Goal: Task Accomplishment & Management: Use online tool/utility

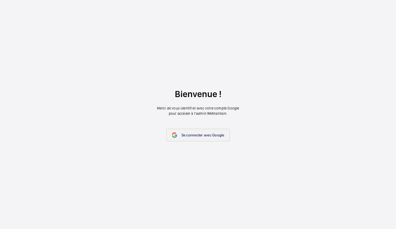
click at [184, 135] on span "Se connecter avec Google" at bounding box center [203, 135] width 43 height 4
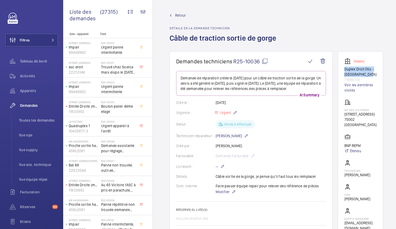
drag, startPoint x: 343, startPoint y: 70, endPoint x: 370, endPoint y: 74, distance: 28.1
click at [370, 74] on wm-front-card "Stopped Duplex Droit Otis - Coté Montmartre 71886709 Voir les dernières visites…" at bounding box center [360, 144] width 45 height 186
click at [267, 60] on mat-icon at bounding box center [265, 61] width 6 height 6
copy p "Duplex Droit Otis - Coté Montmartre"
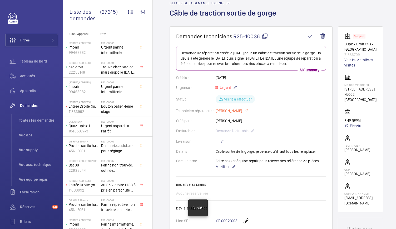
scroll to position [13, 0]
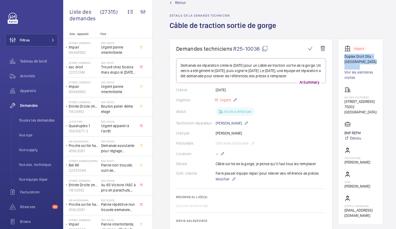
drag, startPoint x: 343, startPoint y: 57, endPoint x: 364, endPoint y: 67, distance: 23.4
click at [364, 67] on wm-front-card "Stopped Duplex Droit Otis - Coté Montmartre 71886709 Voir les dernières visites…" at bounding box center [360, 132] width 45 height 186
copy div "Duplex Droit Otis - Coté Montmartre 71886709"
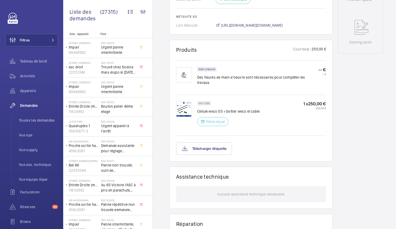
scroll to position [265, 0]
click at [190, 103] on img at bounding box center [184, 109] width 16 height 16
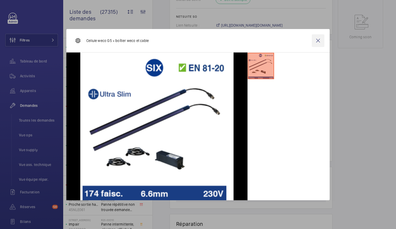
click at [317, 40] on wm-front-icon-button at bounding box center [318, 40] width 13 height 13
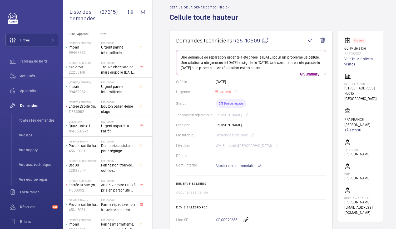
scroll to position [0, 0]
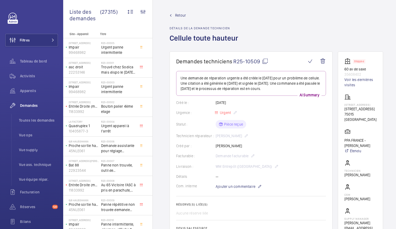
click at [267, 62] on mat-icon at bounding box center [265, 61] width 6 height 6
drag, startPoint x: 347, startPoint y: 69, endPoint x: 365, endPoint y: 75, distance: 18.9
click at [365, 75] on div "Stopped 60 av de saxe 35608402 Voir les dernières visites" at bounding box center [361, 73] width 32 height 30
copy div "60 av de saxe 35608402"
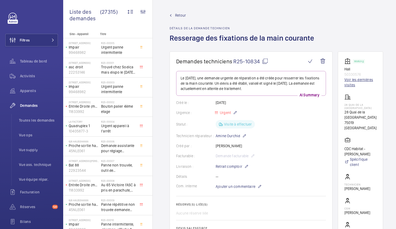
click at [353, 79] on link "Voir les dernières visites" at bounding box center [361, 82] width 32 height 11
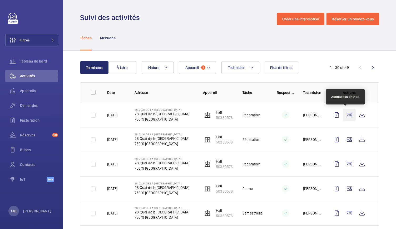
click at [343, 113] on wm-front-icon-button at bounding box center [349, 115] width 13 height 13
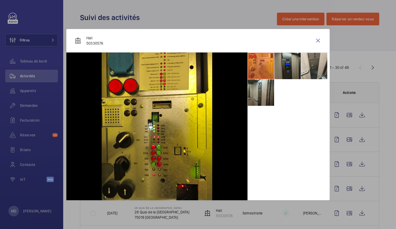
click at [285, 71] on li at bounding box center [288, 66] width 26 height 26
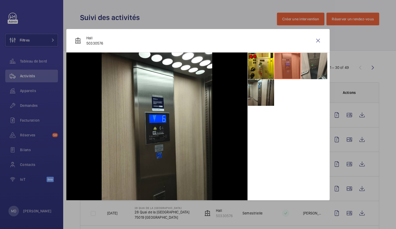
click at [318, 71] on li at bounding box center [314, 66] width 26 height 26
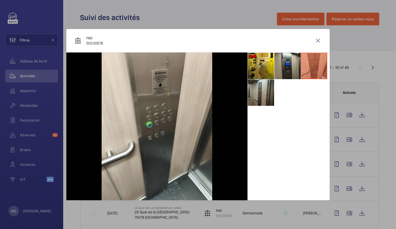
click at [274, 88] on ul at bounding box center [289, 78] width 82 height 53
click at [266, 91] on li at bounding box center [261, 92] width 26 height 26
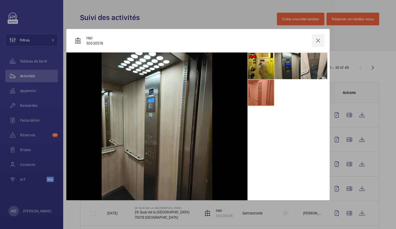
click at [322, 40] on wm-front-icon-button at bounding box center [318, 40] width 13 height 13
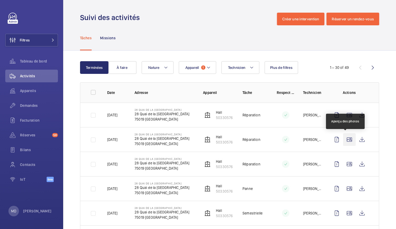
click at [346, 138] on wm-front-icon-button at bounding box center [349, 139] width 13 height 13
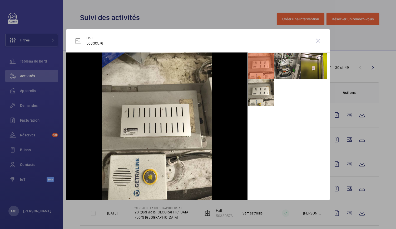
click at [286, 62] on li at bounding box center [288, 66] width 26 height 26
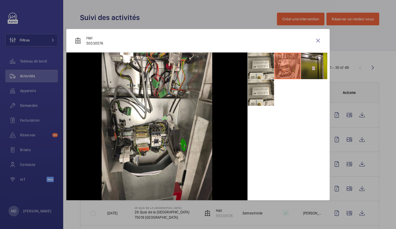
click at [310, 68] on li at bounding box center [314, 66] width 26 height 26
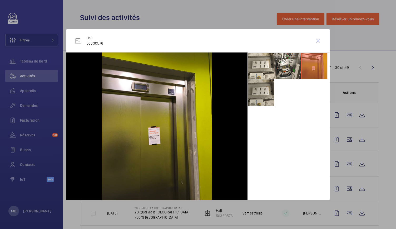
click at [253, 95] on li at bounding box center [261, 92] width 26 height 26
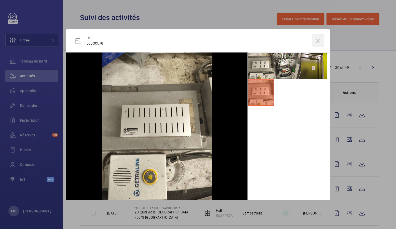
click at [316, 42] on wm-front-icon-button at bounding box center [318, 40] width 13 height 13
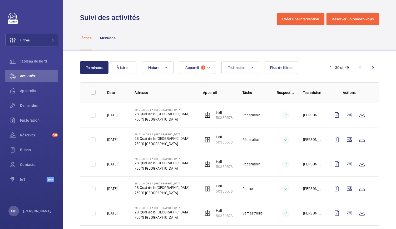
click at [323, 160] on td at bounding box center [350, 164] width 57 height 25
click at [348, 165] on wm-front-icon-button at bounding box center [349, 164] width 13 height 13
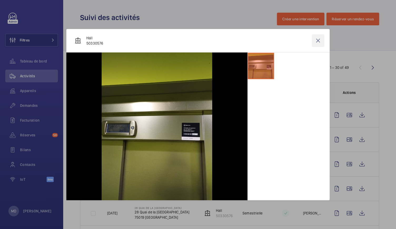
click at [319, 42] on wm-front-icon-button at bounding box center [318, 40] width 13 height 13
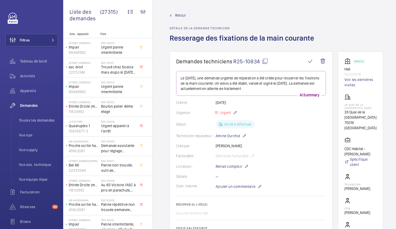
click at [264, 61] on mat-icon at bounding box center [265, 61] width 6 height 6
drag, startPoint x: 343, startPoint y: 69, endPoint x: 363, endPoint y: 75, distance: 20.3
click at [363, 75] on wm-front-card "Working Hall 50330576 Voir les dernières visites 28 Quai de la Charente 28 Quai…" at bounding box center [360, 153] width 45 height 205
copy div "Hall 50330576"
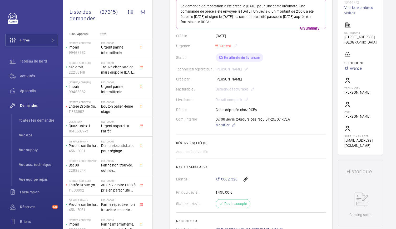
scroll to position [31, 0]
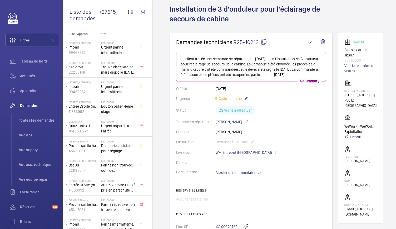
scroll to position [28, 0]
click at [354, 70] on link "Voir les dernières visites" at bounding box center [361, 69] width 32 height 11
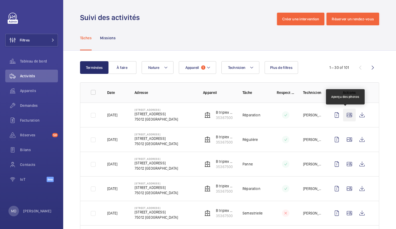
click at [344, 114] on wm-front-icon-button at bounding box center [349, 115] width 13 height 13
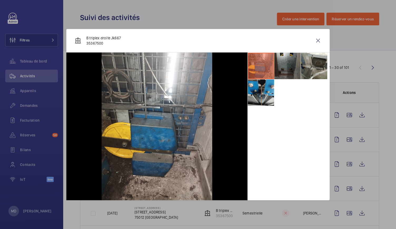
click at [292, 71] on li at bounding box center [288, 66] width 26 height 26
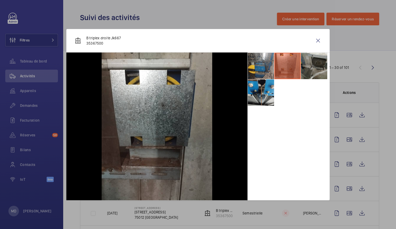
click at [317, 70] on li at bounding box center [314, 66] width 26 height 26
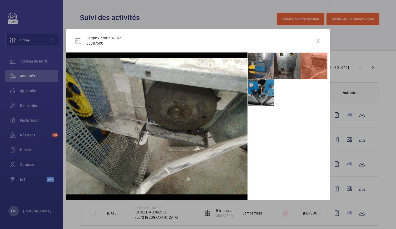
click at [253, 95] on li at bounding box center [261, 92] width 26 height 26
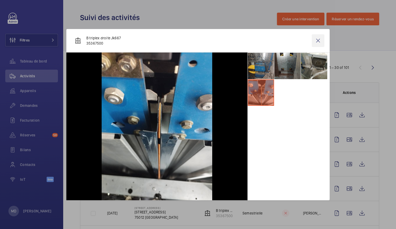
click at [319, 41] on wm-front-icon-button at bounding box center [318, 40] width 13 height 13
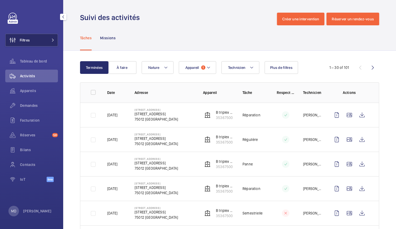
click at [43, 43] on button "Filtres" at bounding box center [31, 40] width 53 height 13
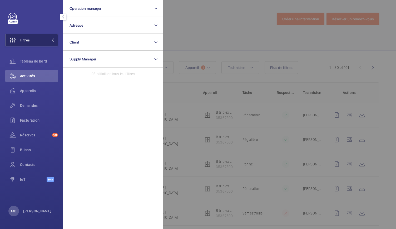
click at [50, 38] on button "Filtres" at bounding box center [31, 40] width 53 height 13
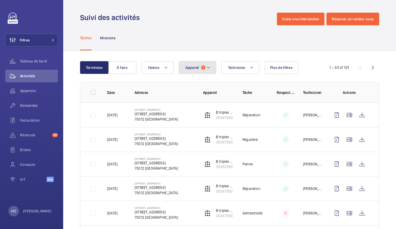
click at [206, 68] on button "Appareil 1" at bounding box center [197, 67] width 37 height 13
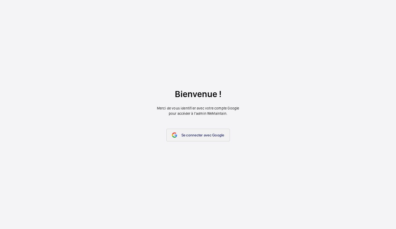
click at [178, 131] on link "Se connecter avec Google" at bounding box center [199, 135] width 64 height 13
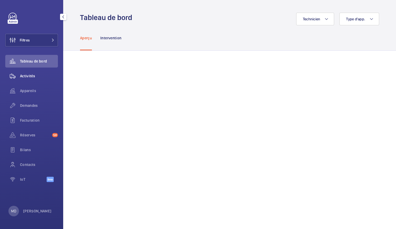
click at [36, 76] on span "Activités" at bounding box center [39, 75] width 38 height 5
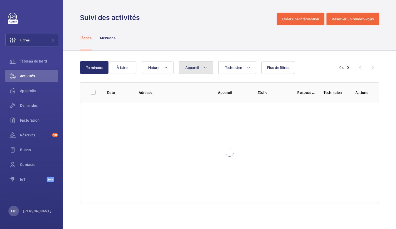
click at [191, 66] on span "Appareil" at bounding box center [193, 67] width 14 height 4
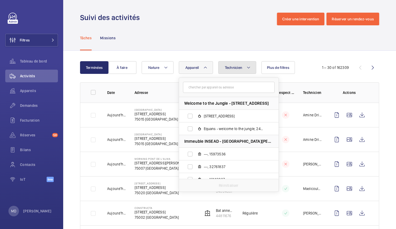
click at [232, 69] on span "Technicien" at bounding box center [234, 67] width 18 height 4
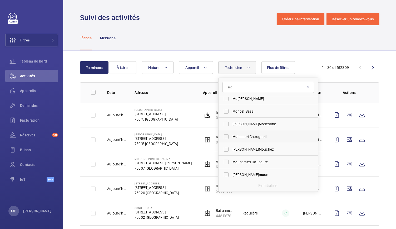
scroll to position [19, 0]
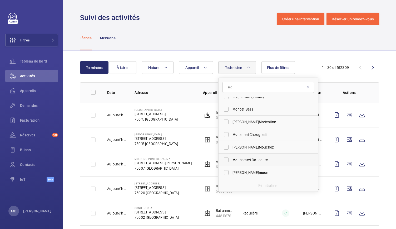
type input "mo"
click at [262, 157] on label "Mo uhamed Doucoure" at bounding box center [265, 159] width 92 height 13
click at [232, 157] on input "Mo uhamed Doucoure" at bounding box center [226, 159] width 11 height 11
checkbox input "true"
click at [223, 46] on div "Tâches Missions" at bounding box center [229, 37] width 299 height 25
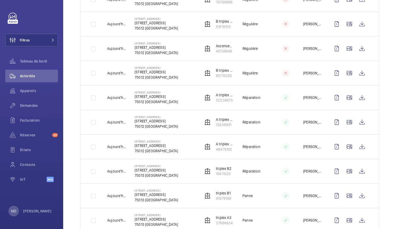
scroll to position [135, 0]
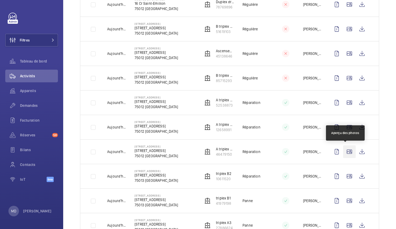
click at [347, 150] on wm-front-icon-button at bounding box center [349, 151] width 13 height 13
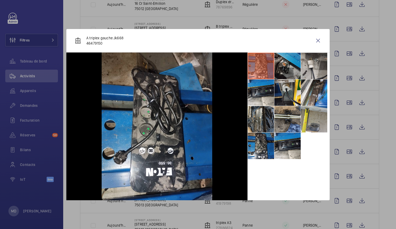
click at [290, 72] on li at bounding box center [288, 66] width 26 height 26
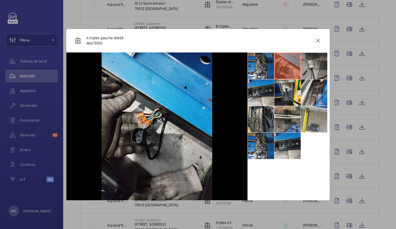
click at [311, 71] on li at bounding box center [314, 66] width 26 height 26
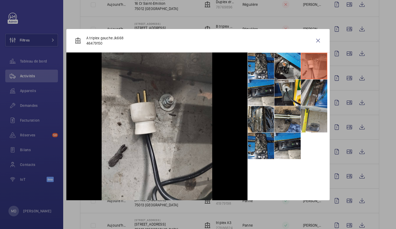
click at [313, 86] on li at bounding box center [314, 92] width 26 height 26
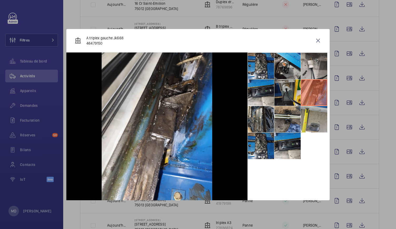
click at [286, 86] on li at bounding box center [288, 92] width 26 height 26
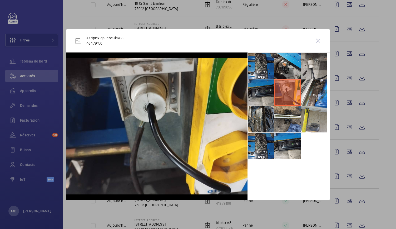
click at [268, 87] on li at bounding box center [261, 92] width 26 height 26
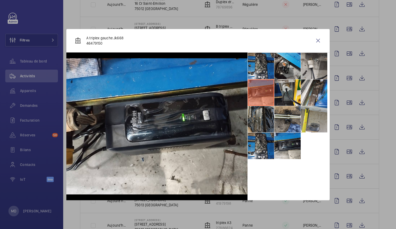
click at [262, 110] on li at bounding box center [261, 119] width 26 height 26
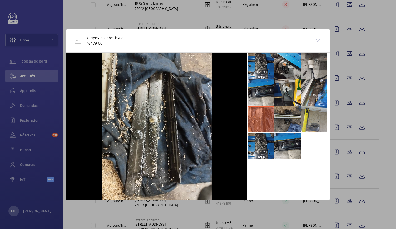
click at [288, 110] on li at bounding box center [288, 119] width 26 height 26
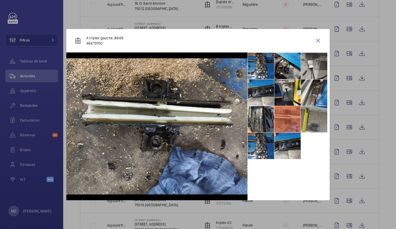
click at [311, 114] on li at bounding box center [314, 119] width 26 height 26
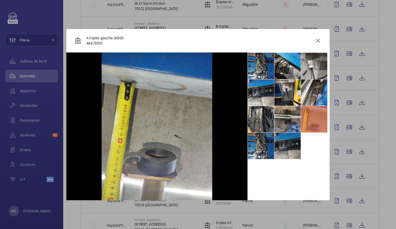
click at [295, 141] on li at bounding box center [288, 146] width 26 height 26
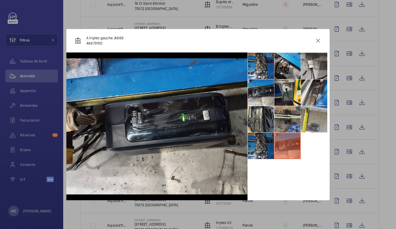
click at [264, 145] on li at bounding box center [261, 146] width 26 height 26
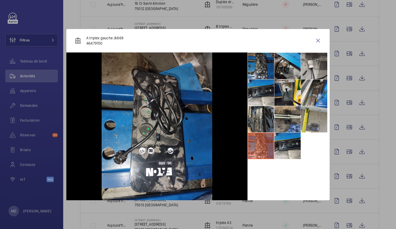
click at [270, 62] on li at bounding box center [261, 66] width 26 height 26
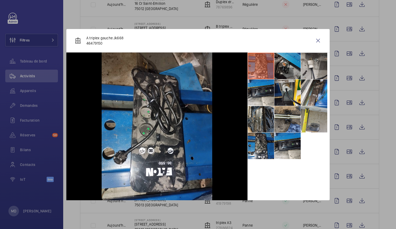
click at [287, 64] on li at bounding box center [288, 66] width 26 height 26
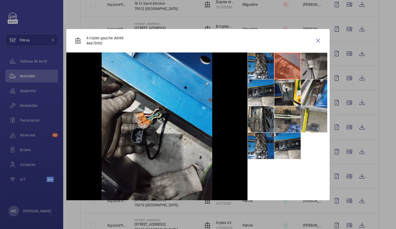
click at [308, 73] on li at bounding box center [314, 66] width 26 height 26
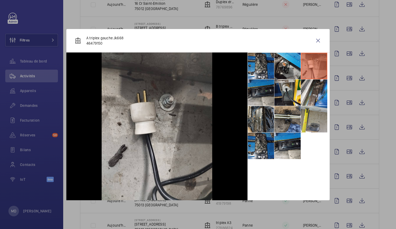
click at [262, 93] on li at bounding box center [261, 92] width 26 height 26
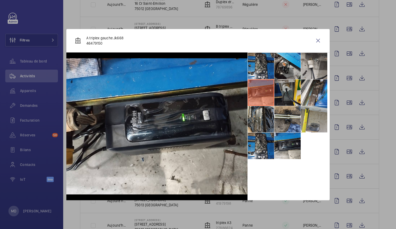
click at [287, 91] on li at bounding box center [288, 92] width 26 height 26
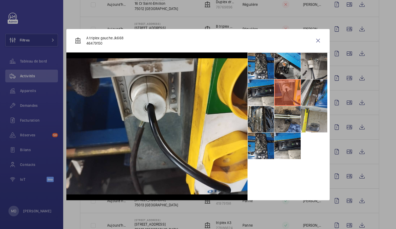
click at [316, 87] on li at bounding box center [314, 92] width 26 height 26
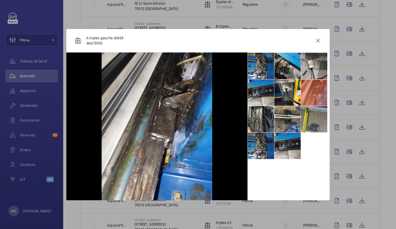
click at [314, 118] on li at bounding box center [314, 119] width 26 height 26
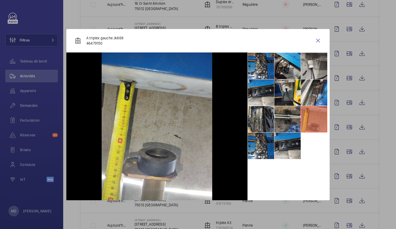
click at [292, 118] on li at bounding box center [288, 119] width 26 height 26
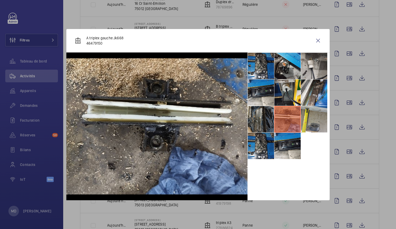
click at [260, 113] on li at bounding box center [261, 119] width 26 height 26
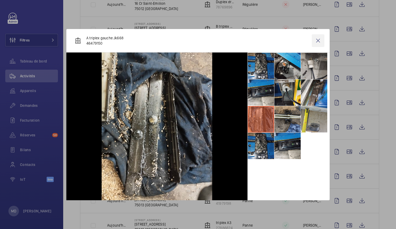
click at [317, 40] on wm-front-icon-button at bounding box center [318, 40] width 13 height 13
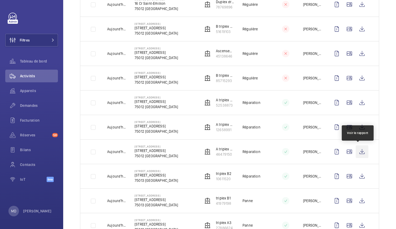
click at [356, 153] on wm-front-icon-button at bounding box center [362, 151] width 13 height 13
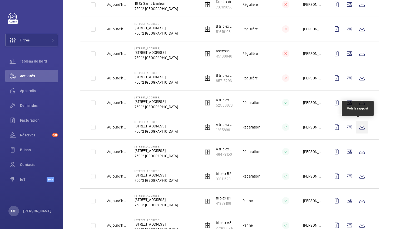
click at [357, 127] on wm-front-icon-button at bounding box center [362, 127] width 13 height 13
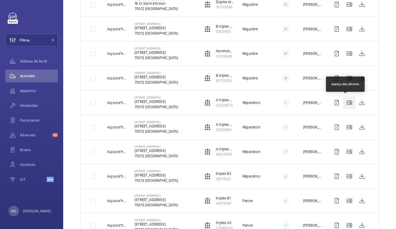
click at [346, 98] on wm-front-icon-button at bounding box center [349, 102] width 13 height 13
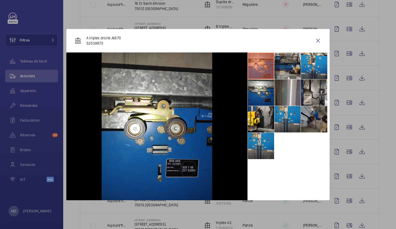
click at [296, 65] on li at bounding box center [288, 66] width 26 height 26
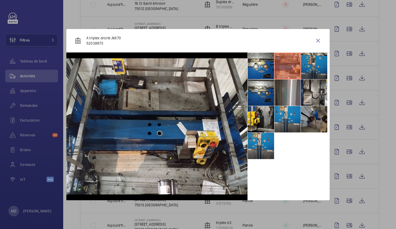
click at [312, 66] on li at bounding box center [314, 66] width 26 height 26
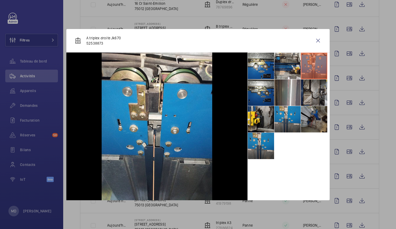
click at [312, 91] on li at bounding box center [314, 92] width 26 height 26
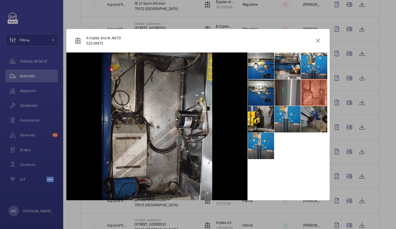
click at [289, 93] on li at bounding box center [288, 92] width 26 height 26
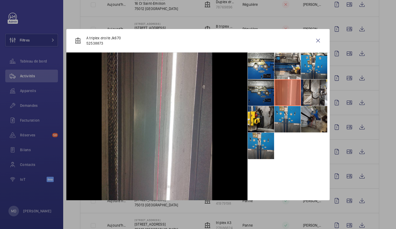
click at [266, 91] on li at bounding box center [261, 92] width 26 height 26
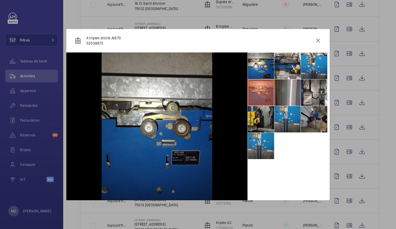
click at [263, 119] on li at bounding box center [261, 119] width 26 height 26
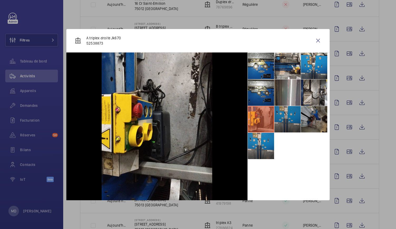
click at [291, 118] on li at bounding box center [288, 119] width 26 height 26
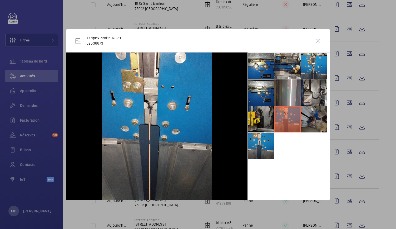
click at [263, 120] on li at bounding box center [261, 119] width 26 height 26
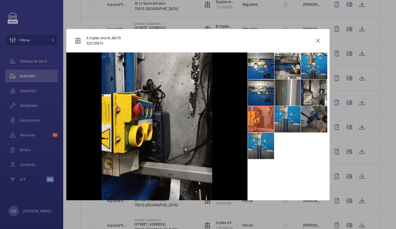
click at [319, 118] on li at bounding box center [314, 119] width 26 height 26
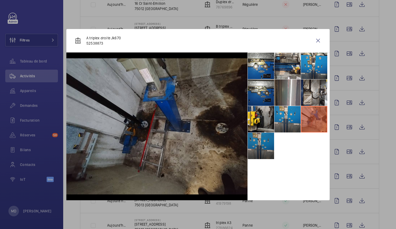
click at [261, 134] on li at bounding box center [261, 146] width 26 height 26
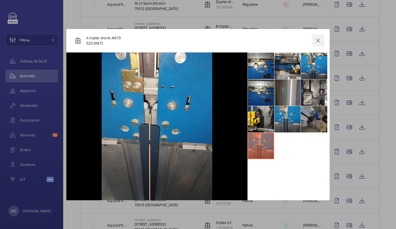
click at [321, 42] on wm-front-icon-button at bounding box center [318, 40] width 13 height 13
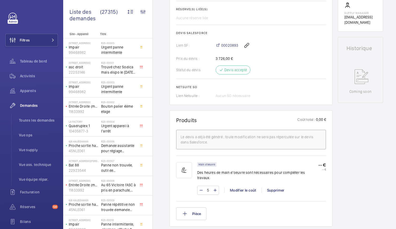
scroll to position [204, 0]
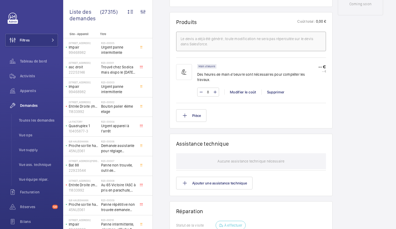
scroll to position [293, 0]
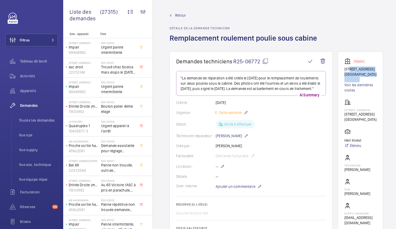
drag, startPoint x: 350, startPoint y: 69, endPoint x: 364, endPoint y: 79, distance: 17.6
click at [364, 79] on div "Stopped [STREET_ADDRESS][GEOGRAPHIC_DATA] Voir les dernières visites" at bounding box center [361, 75] width 32 height 35
copy div "[STREET_ADDRESS][GEOGRAPHIC_DATA]"
